Goal: Navigation & Orientation: Find specific page/section

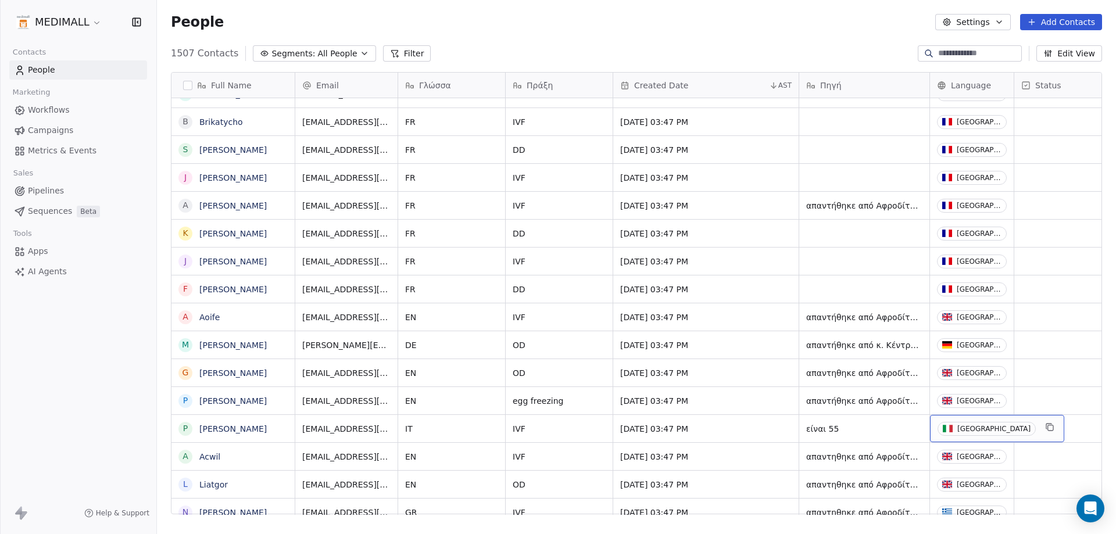
click at [981, 430] on span "[GEOGRAPHIC_DATA]" at bounding box center [987, 429] width 98 height 14
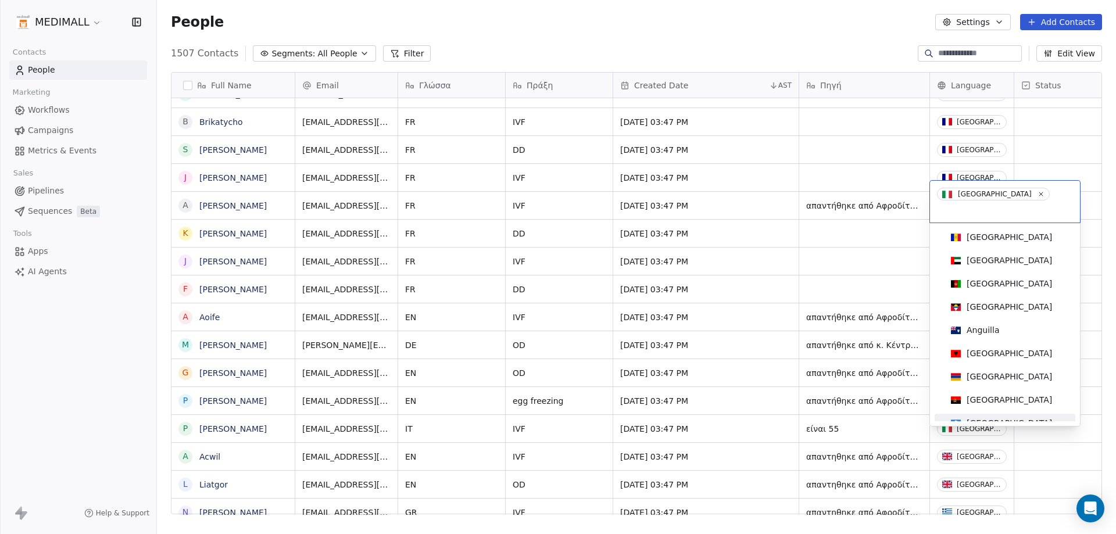
click at [847, 414] on html "MEDIMALL Contacts People Marketing Workflows Campaigns Metrics & Events Sales P…" at bounding box center [558, 267] width 1116 height 534
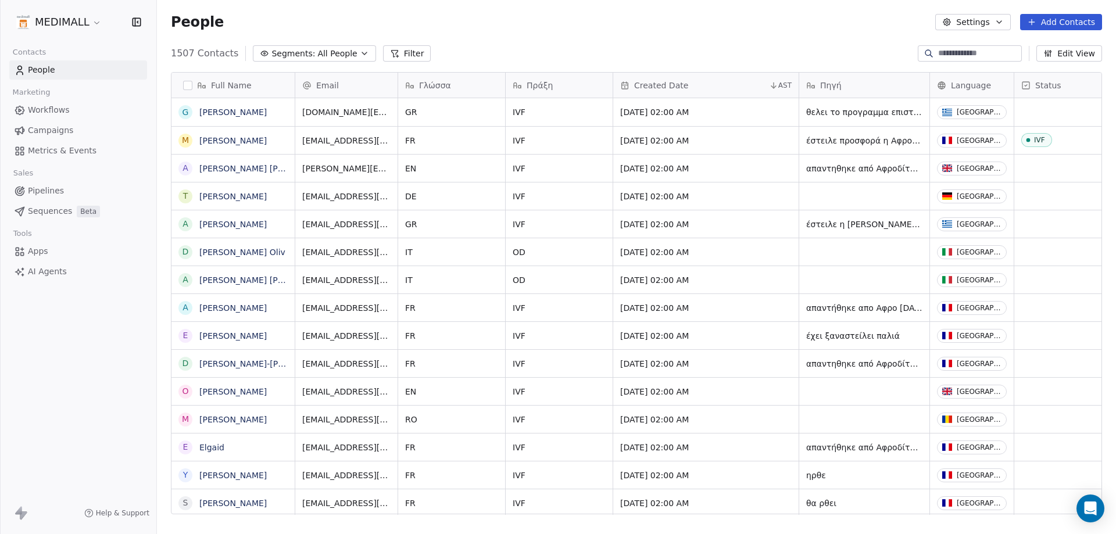
click at [56, 114] on span "Workflows" at bounding box center [49, 110] width 42 height 12
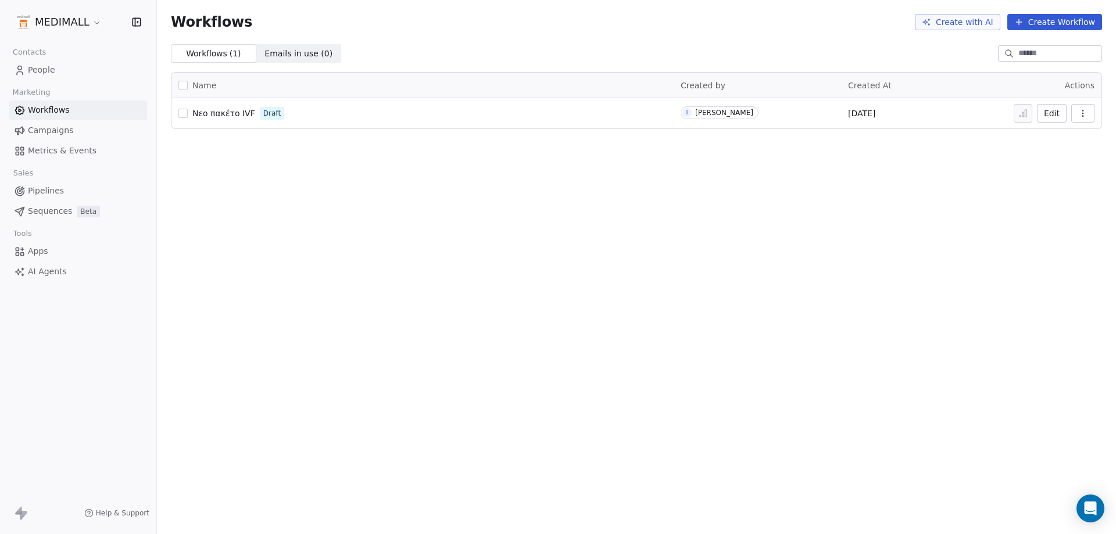
click at [209, 113] on span "Νεο πακέτο IVF" at bounding box center [223, 113] width 63 height 9
click at [61, 62] on link "People" at bounding box center [78, 69] width 138 height 19
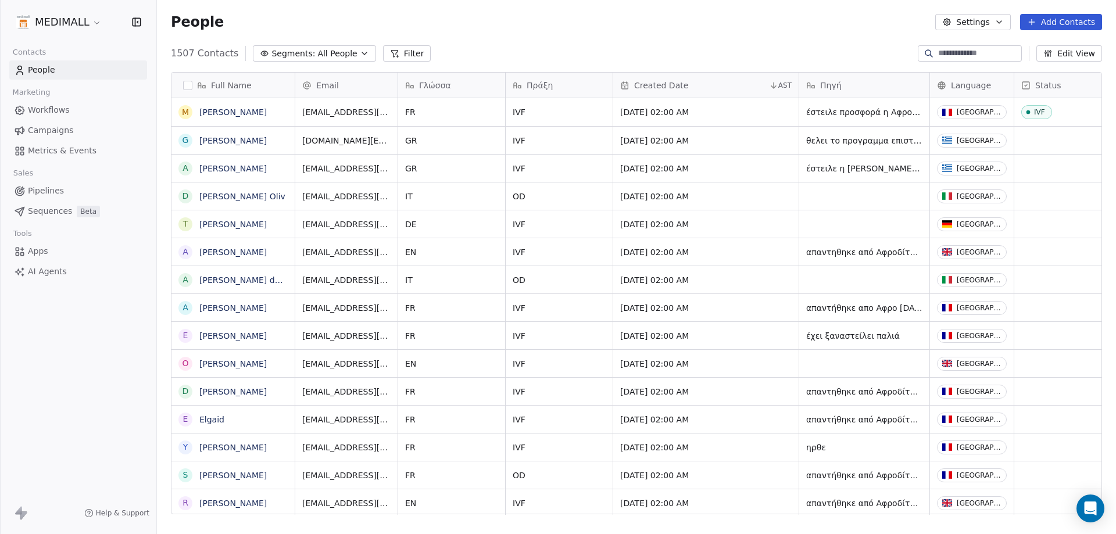
scroll to position [0, 43]
